Goal: Task Accomplishment & Management: Manage account settings

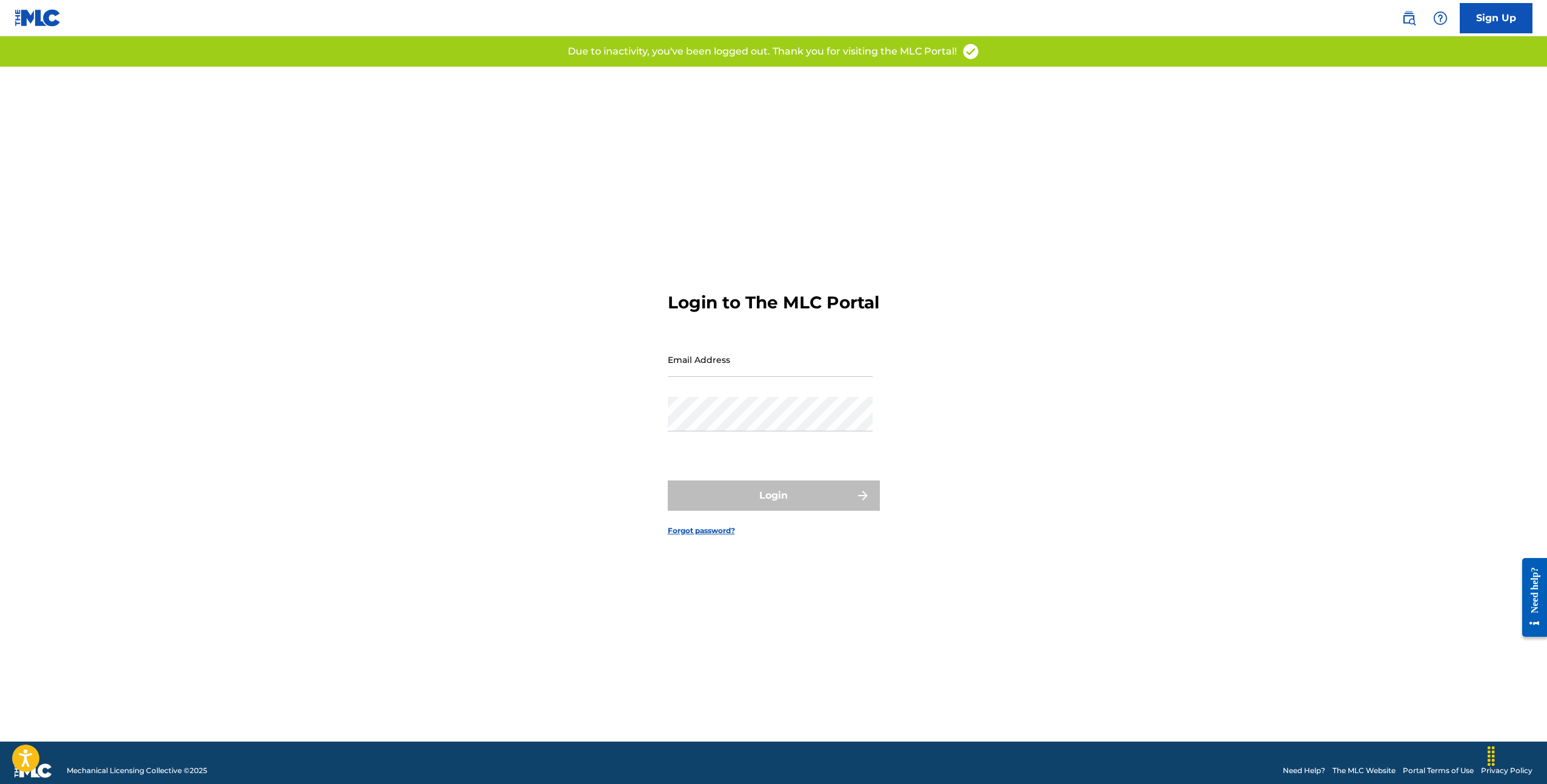
click at [755, 369] on input "Email Address" at bounding box center [769, 359] width 205 height 34
type input "[EMAIL_ADDRESS][DOMAIN_NAME]"
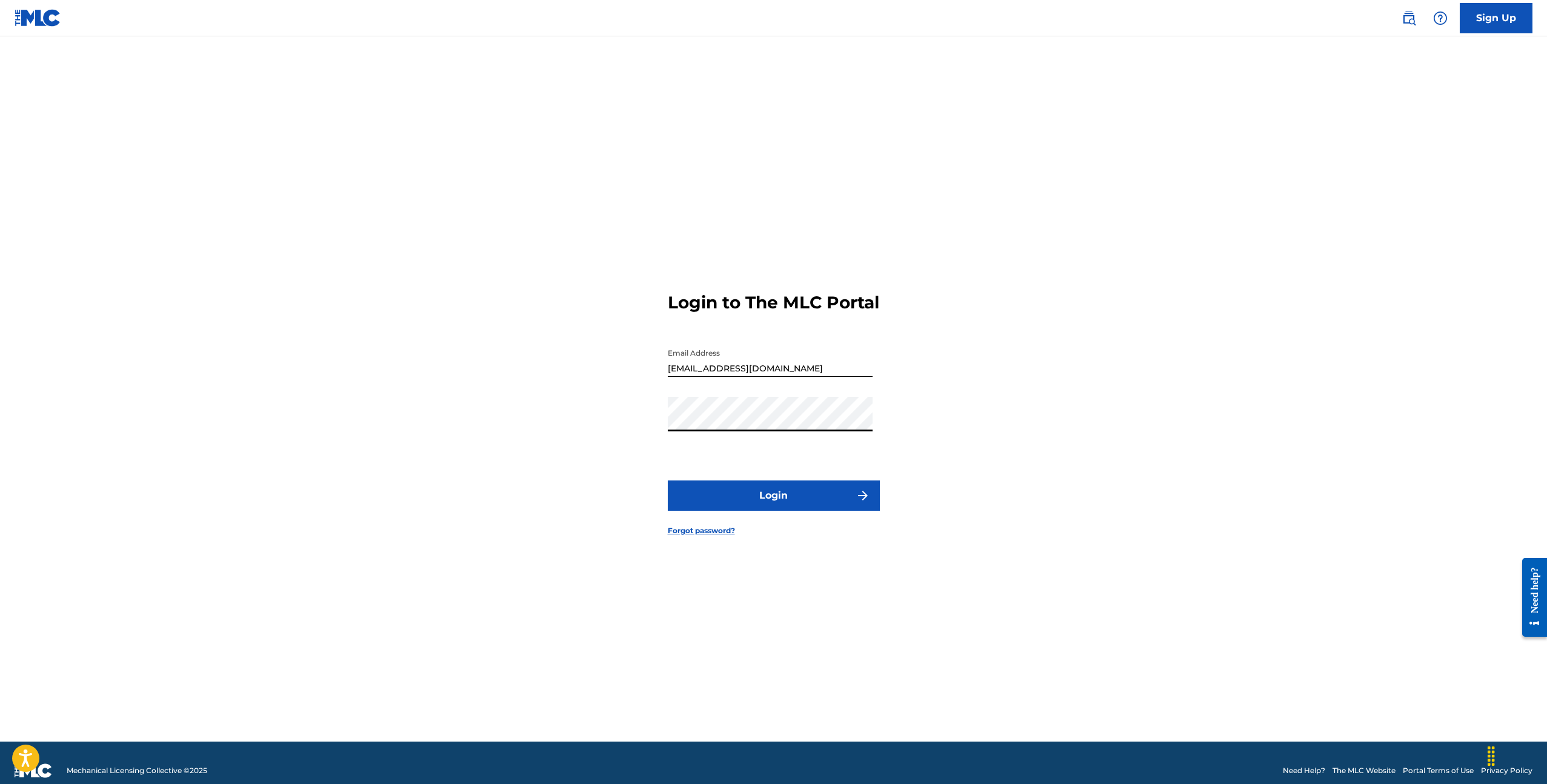
click at [667, 480] on button "Login" at bounding box center [774, 495] width 212 height 30
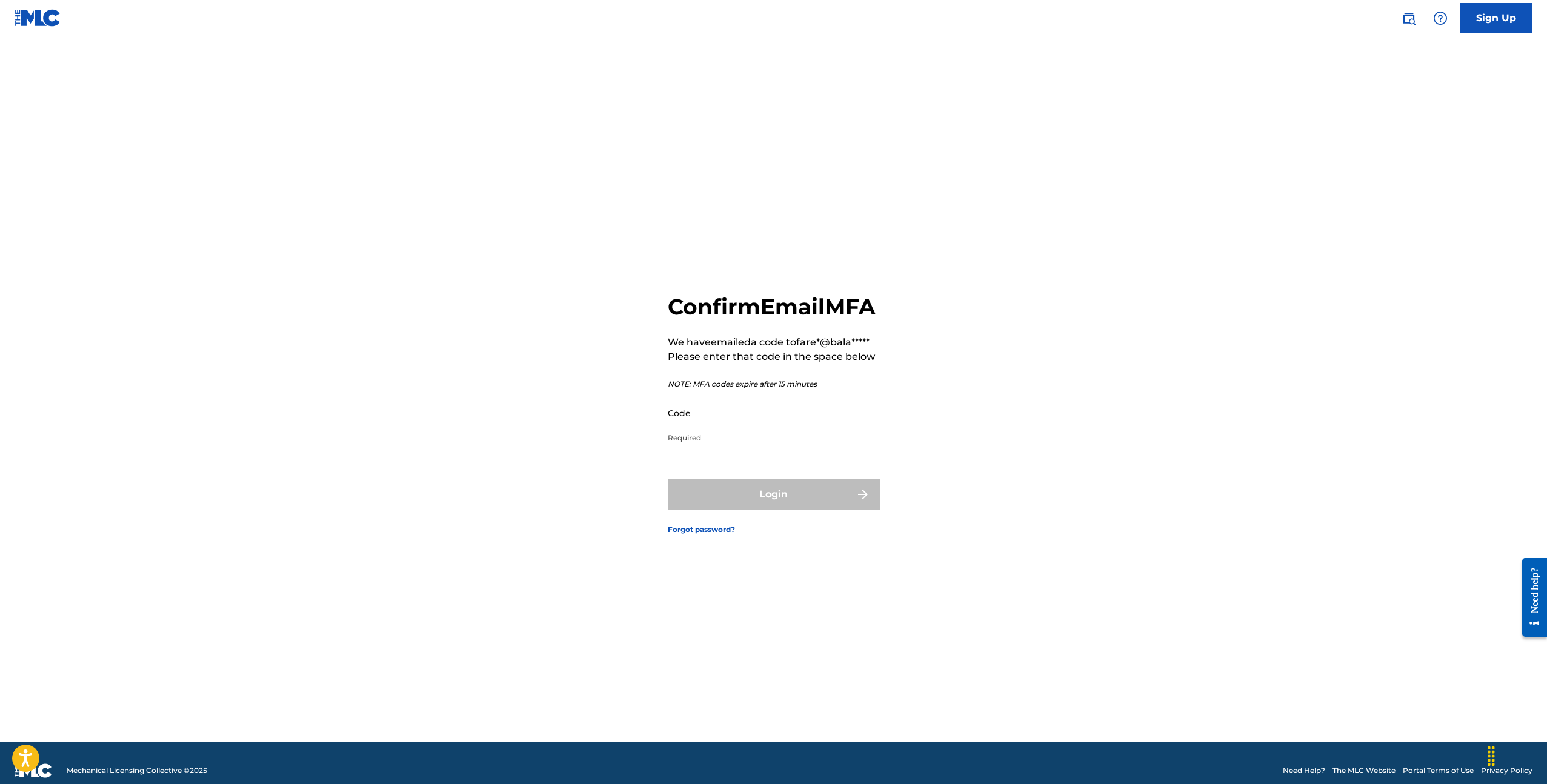
click at [680, 430] on input "Code" at bounding box center [769, 413] width 205 height 34
paste input "761567"
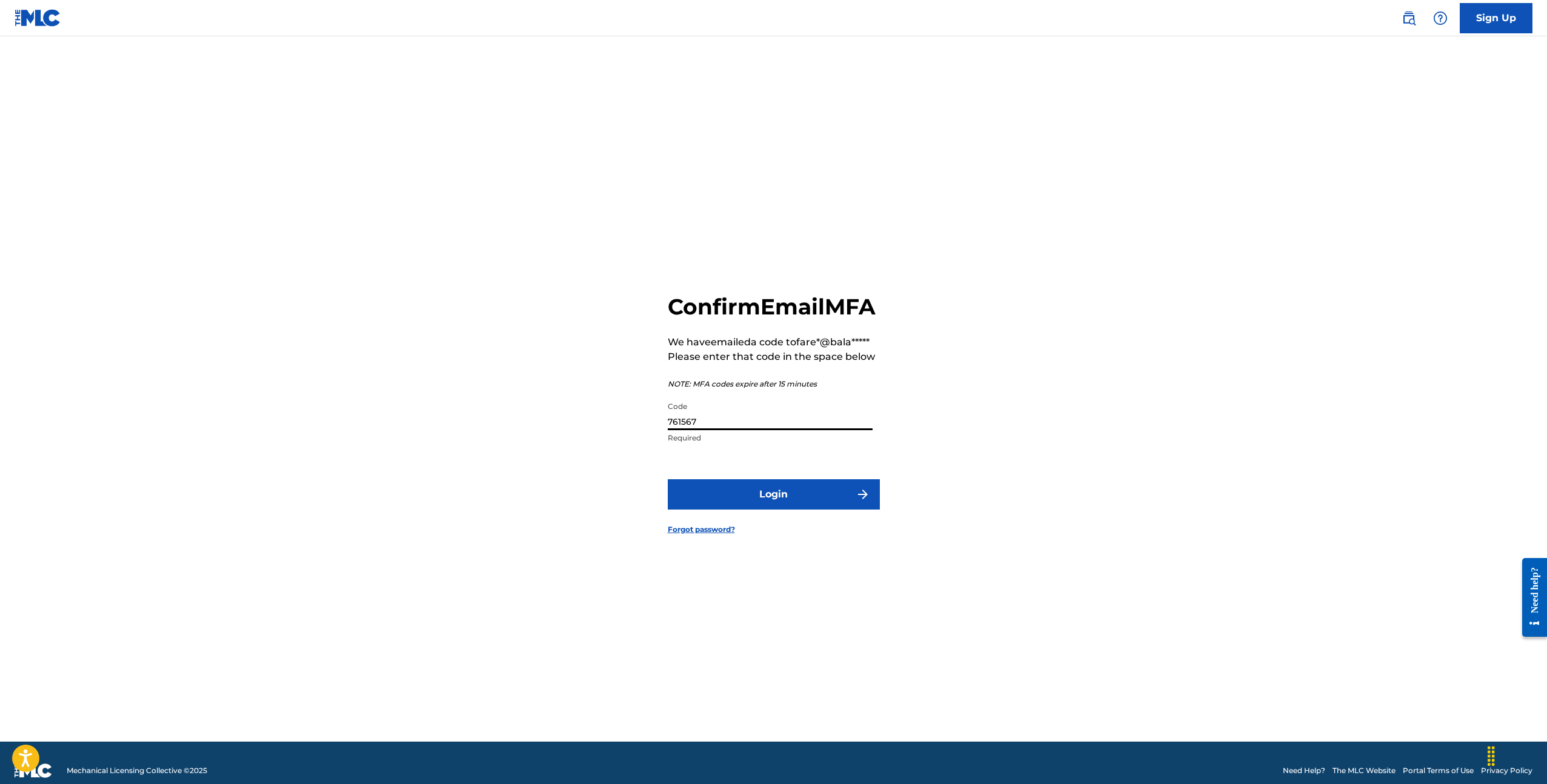
type input "761567"
click at [667, 479] on button "Login" at bounding box center [774, 494] width 212 height 30
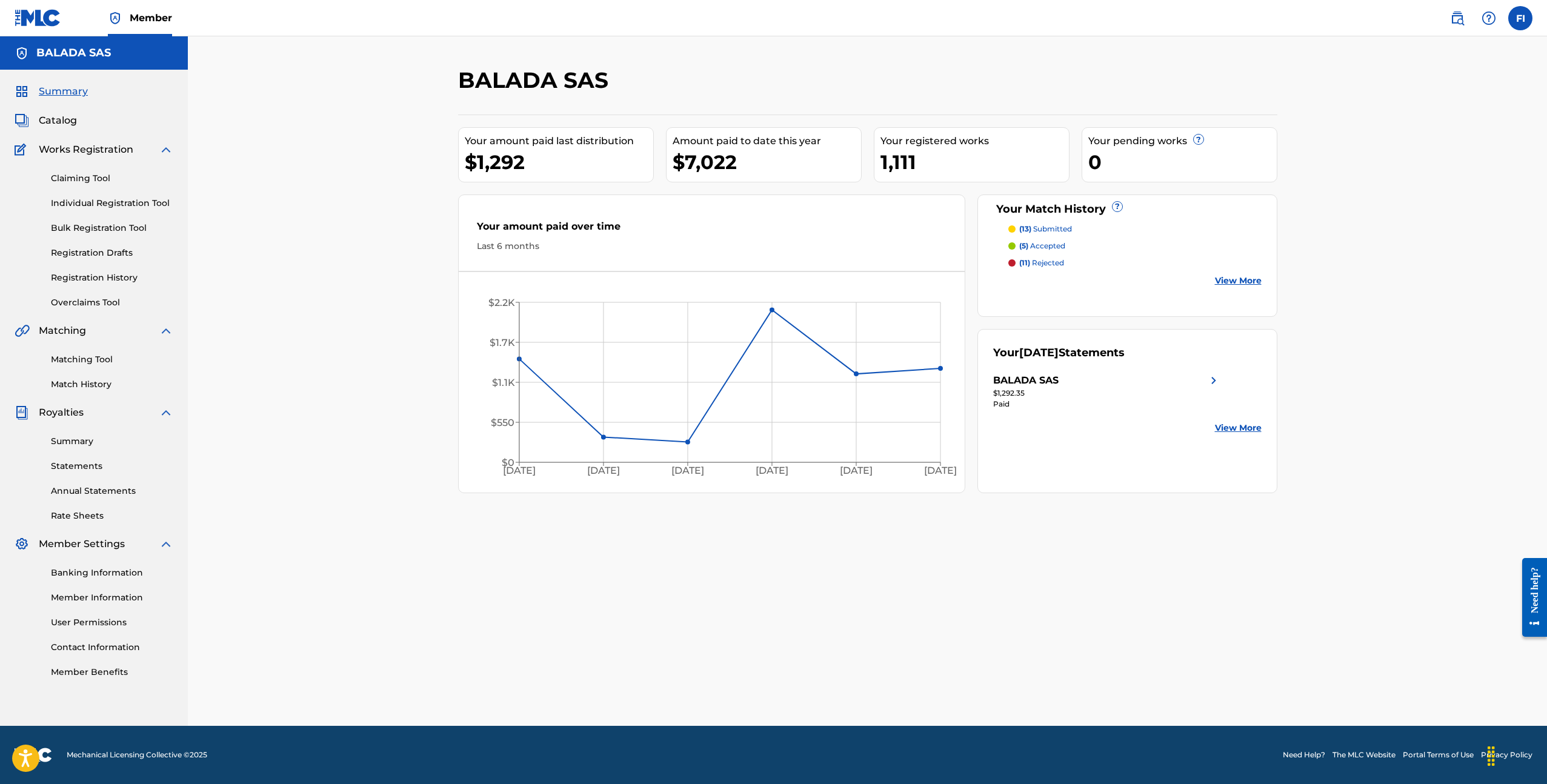
click at [652, 469] on icon "[DATE] Mar '[DATE] May '[DATE] [DATE] '25 $0 $550 $1.1K $1.7K $2.2K" at bounding box center [712, 386] width 507 height 203
